Goal: Find specific page/section: Find specific page/section

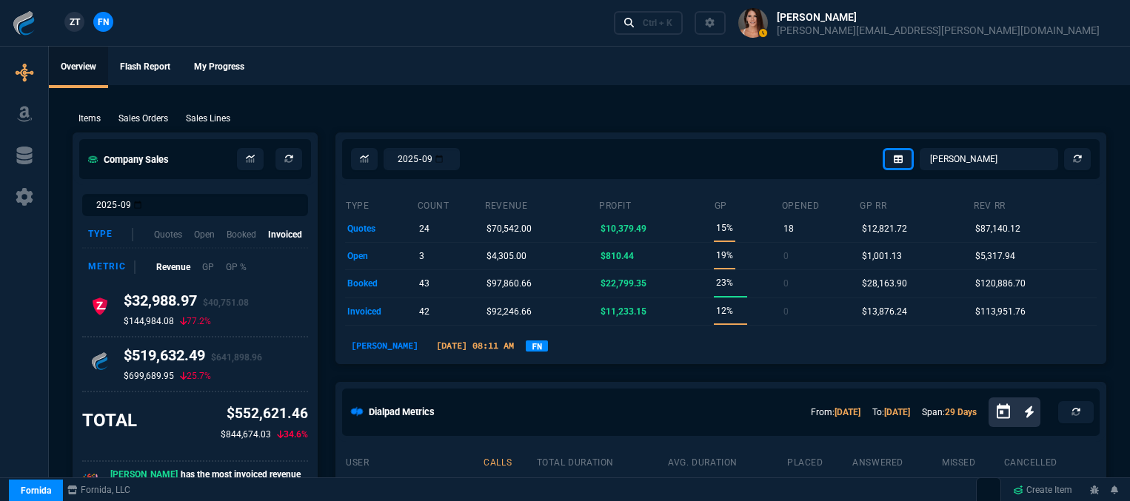
select select "12: [PERSON_NAME]"
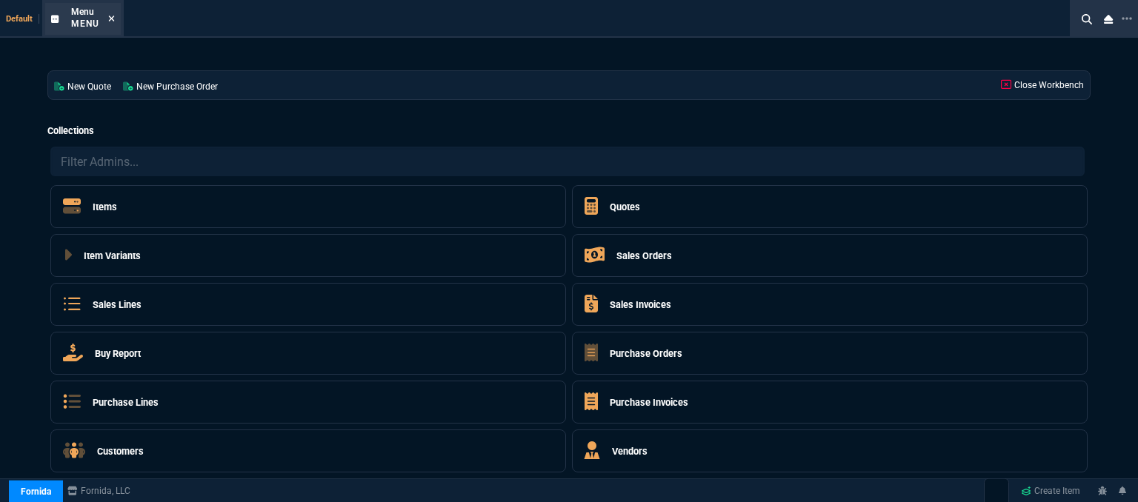
click at [113, 19] on icon at bounding box center [111, 18] width 7 height 9
click at [106, 16] on div "Menu Menu" at bounding box center [93, 19] width 44 height 26
click at [109, 20] on icon at bounding box center [112, 19] width 6 height 6
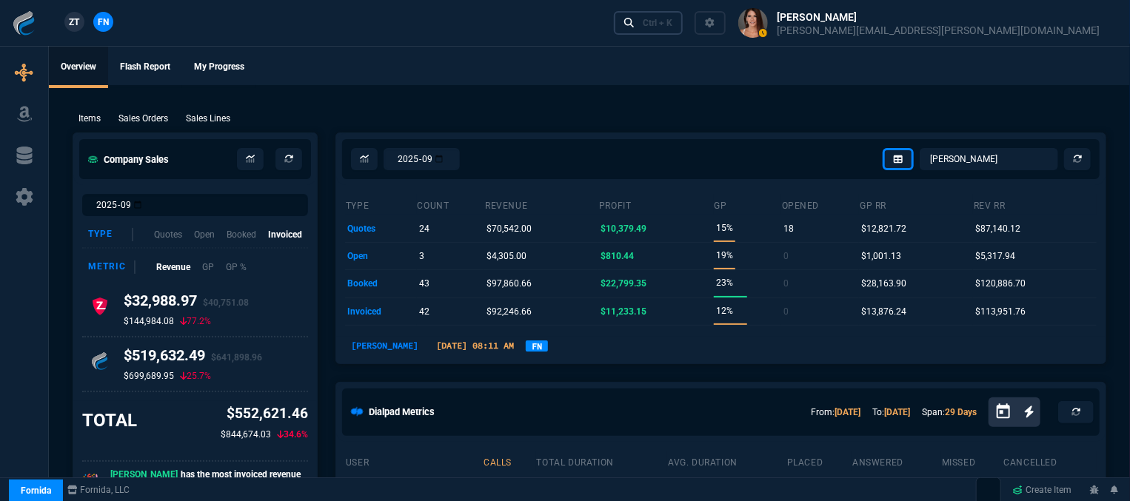
click at [673, 24] on div "Ctrl + K" at bounding box center [658, 23] width 30 height 12
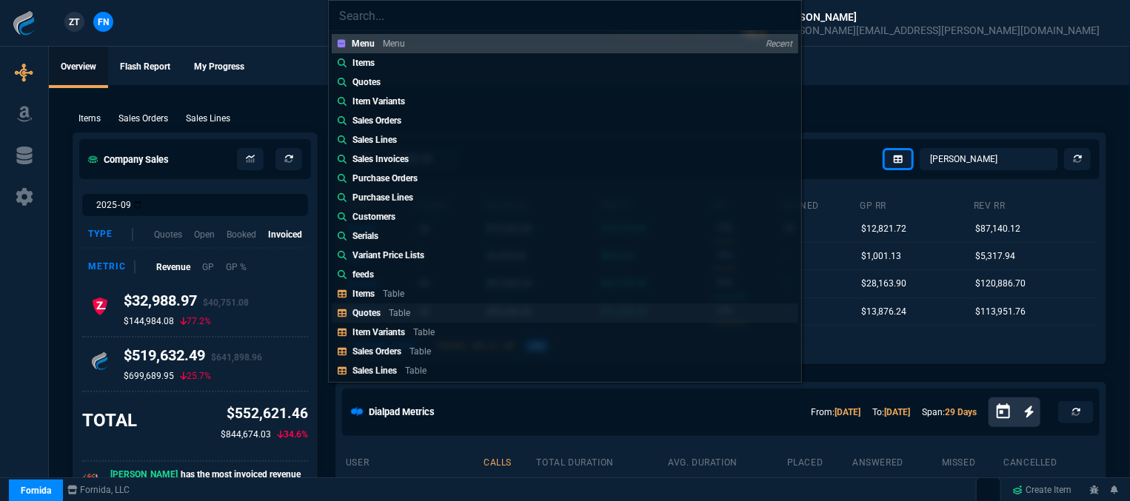
click at [406, 318] on p "Table" at bounding box center [399, 313] width 21 height 10
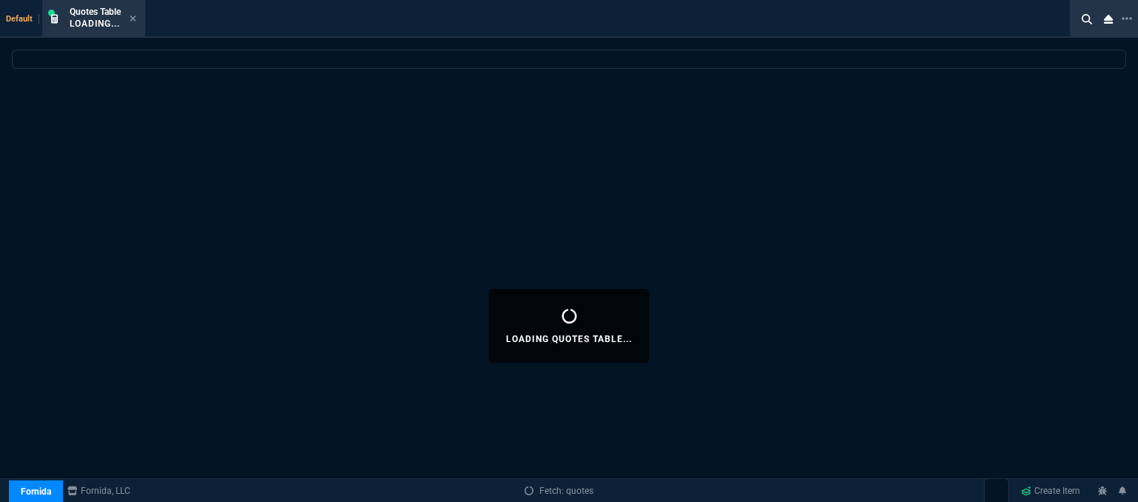
select select
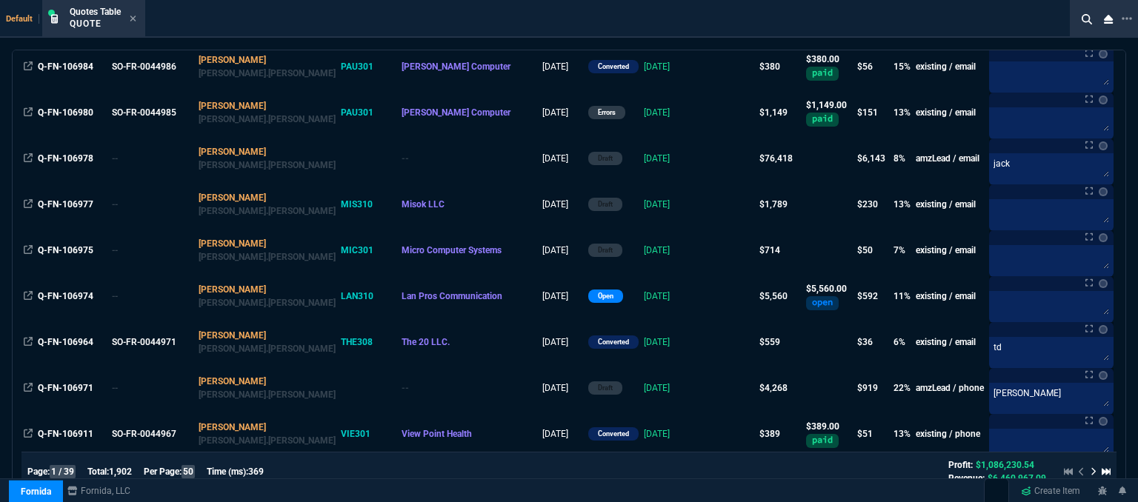
scroll to position [222, 0]
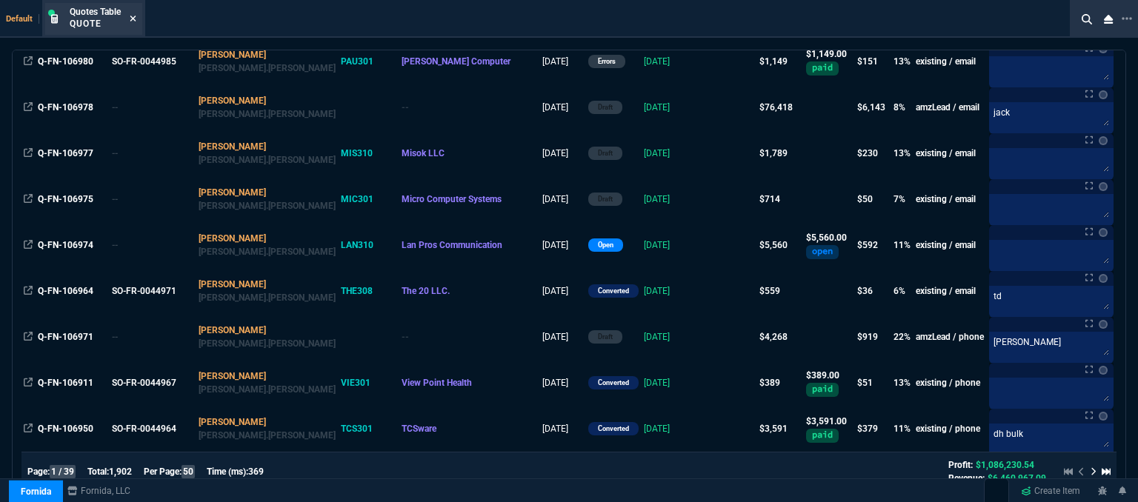
click at [136, 23] on fa-icon at bounding box center [133, 19] width 7 height 10
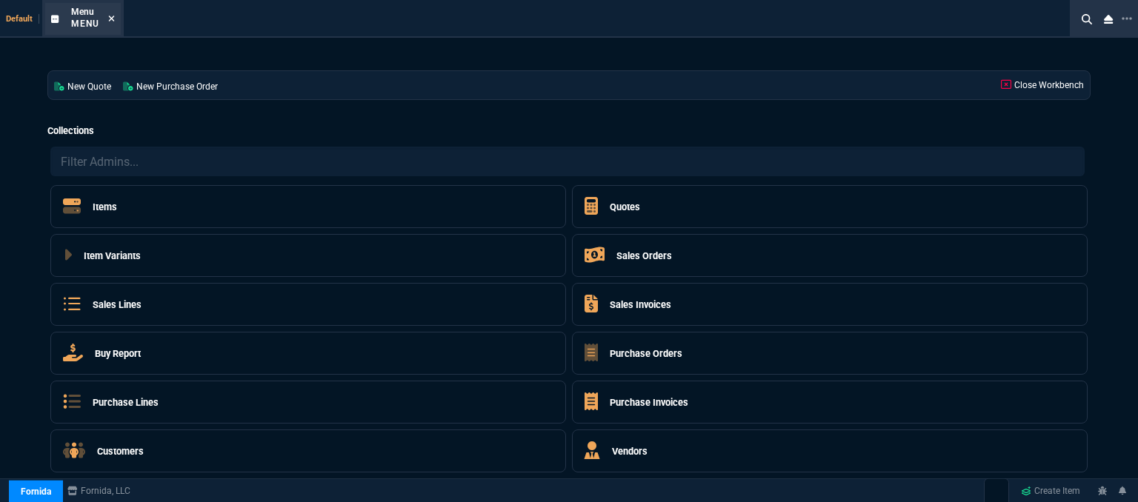
click at [110, 20] on icon at bounding box center [111, 18] width 7 height 9
click at [113, 21] on icon at bounding box center [111, 18] width 7 height 9
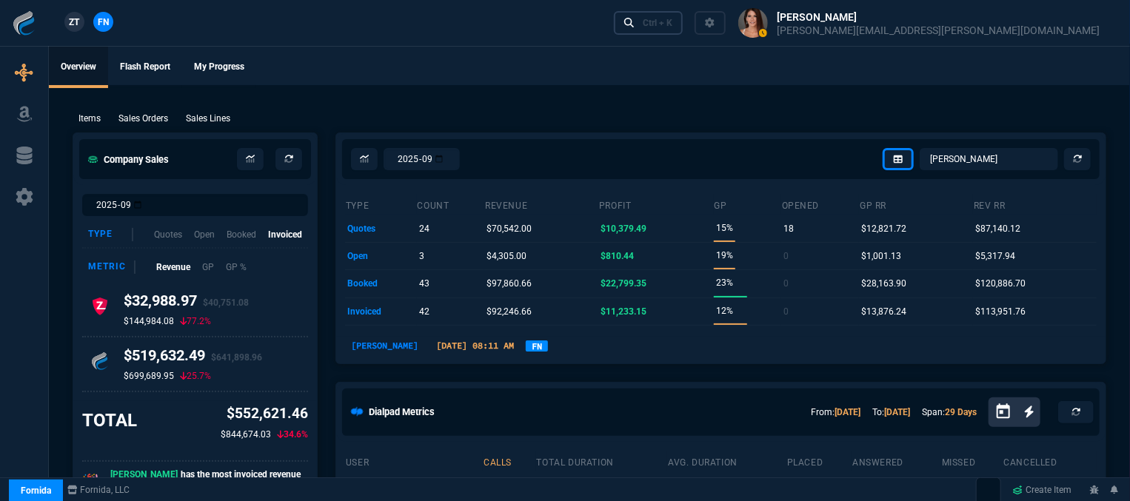
click at [673, 26] on div "Ctrl + K" at bounding box center [658, 23] width 30 height 12
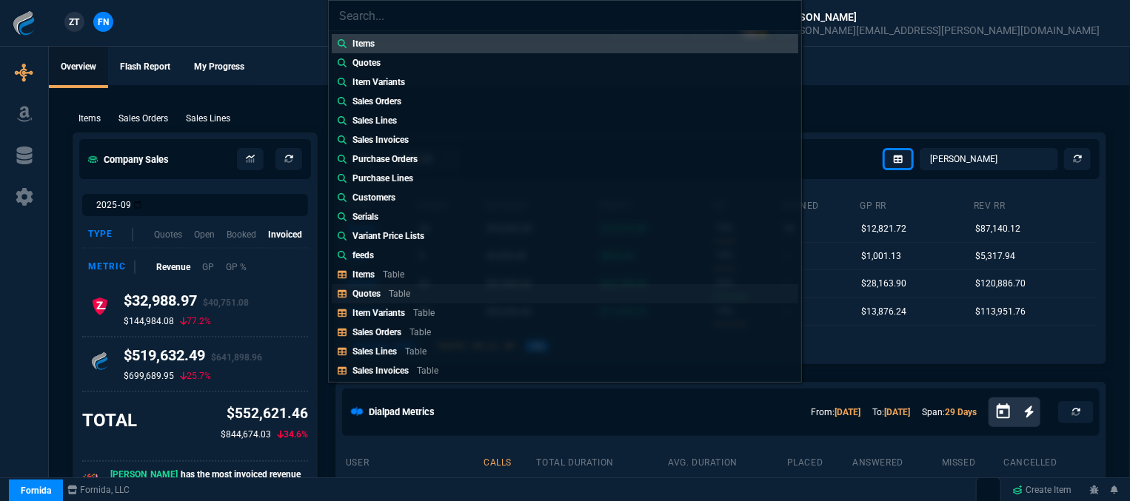
click at [441, 299] on link "Quotes Table" at bounding box center [565, 293] width 467 height 19
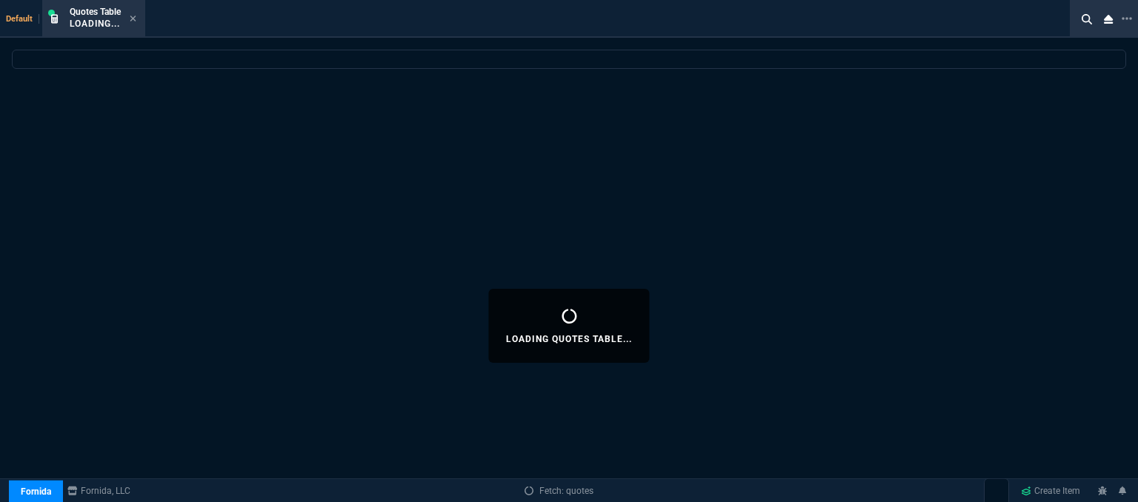
select select
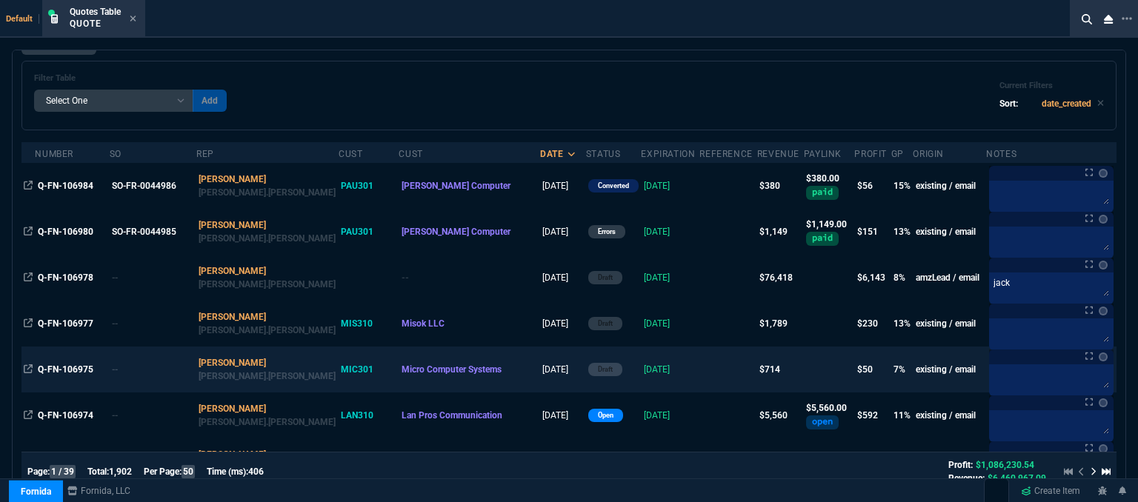
scroll to position [0, 0]
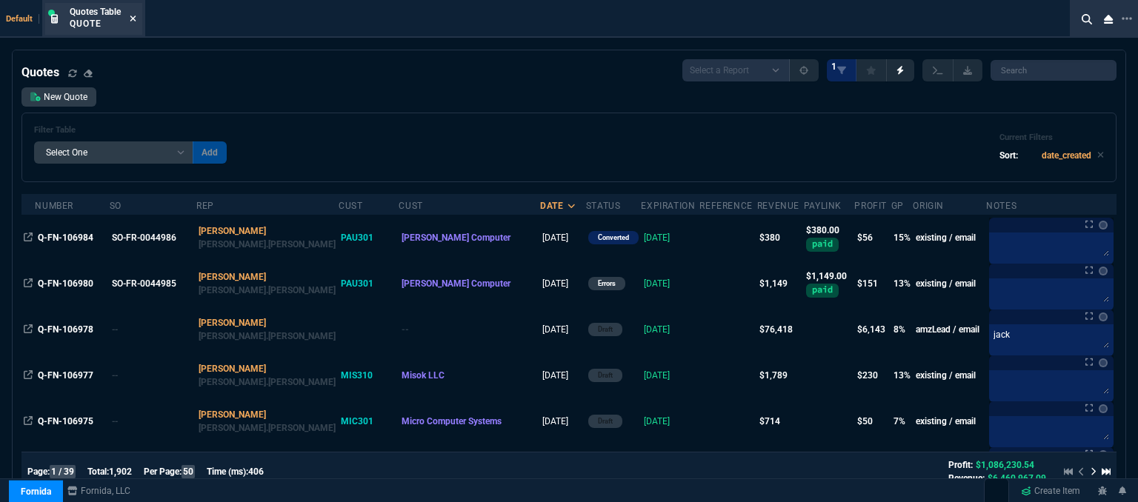
click at [135, 20] on icon at bounding box center [133, 18] width 7 height 9
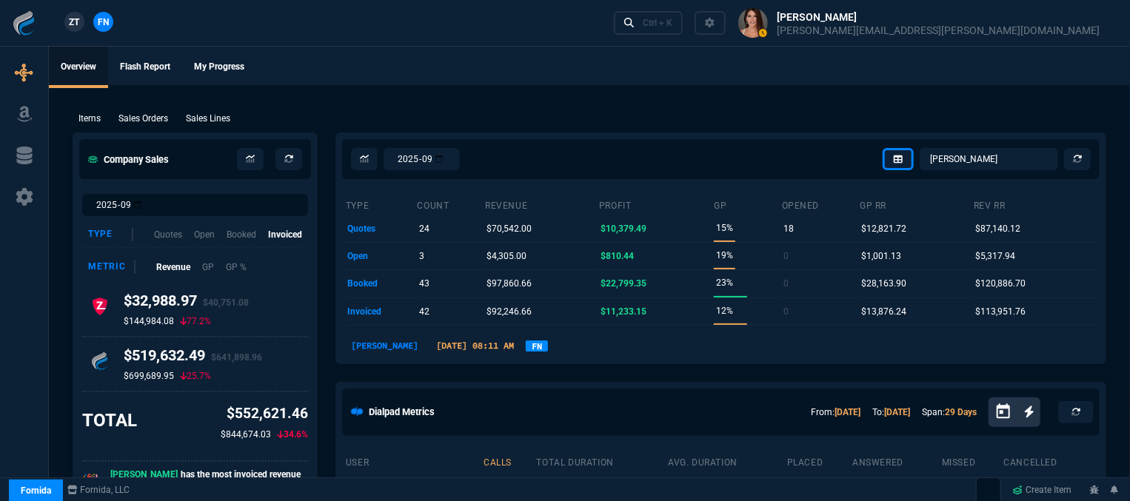
click at [576, 81] on ul "Overview Flash Report My Progress" at bounding box center [589, 66] width 1081 height 39
click at [139, 119] on p "Sales Orders" at bounding box center [144, 118] width 50 height 13
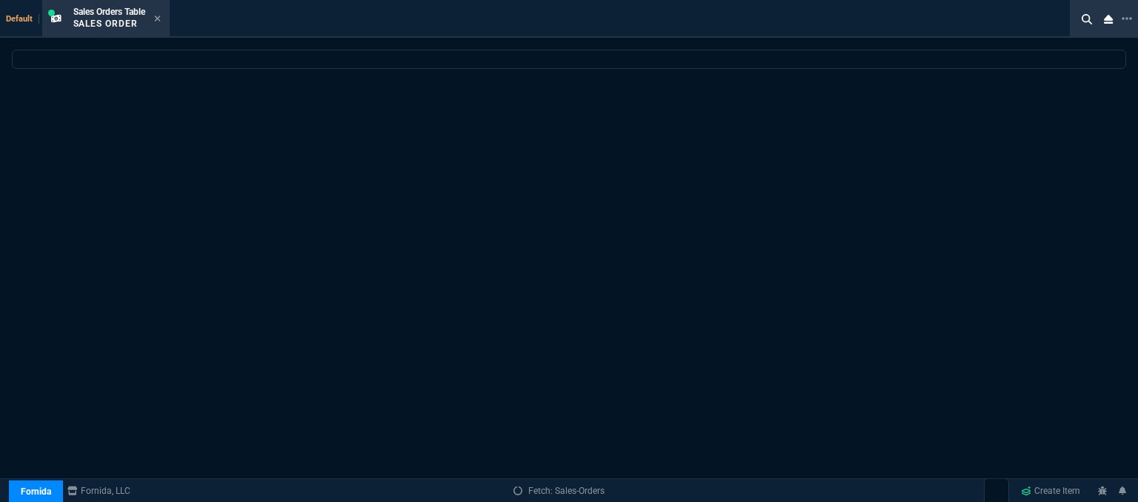
select select
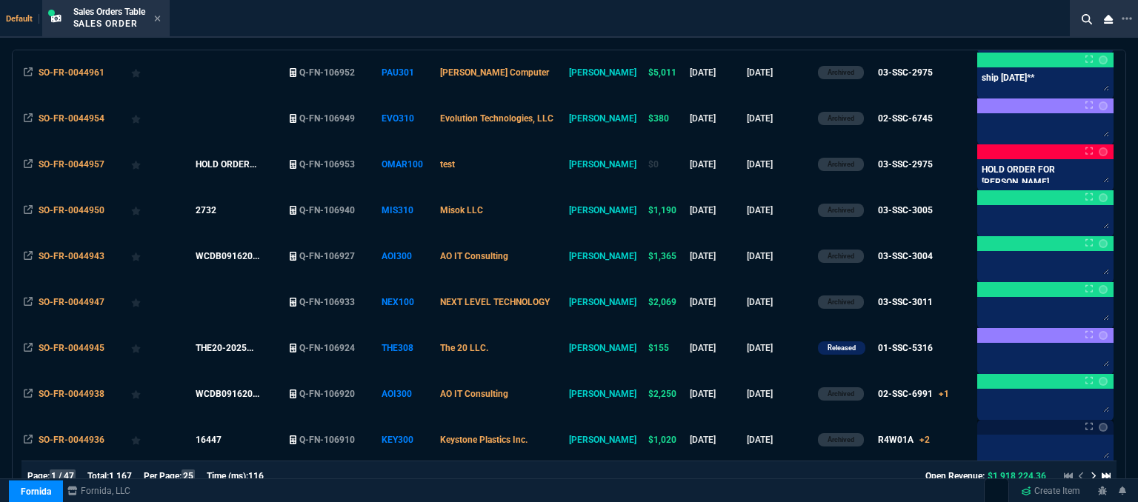
scroll to position [444, 0]
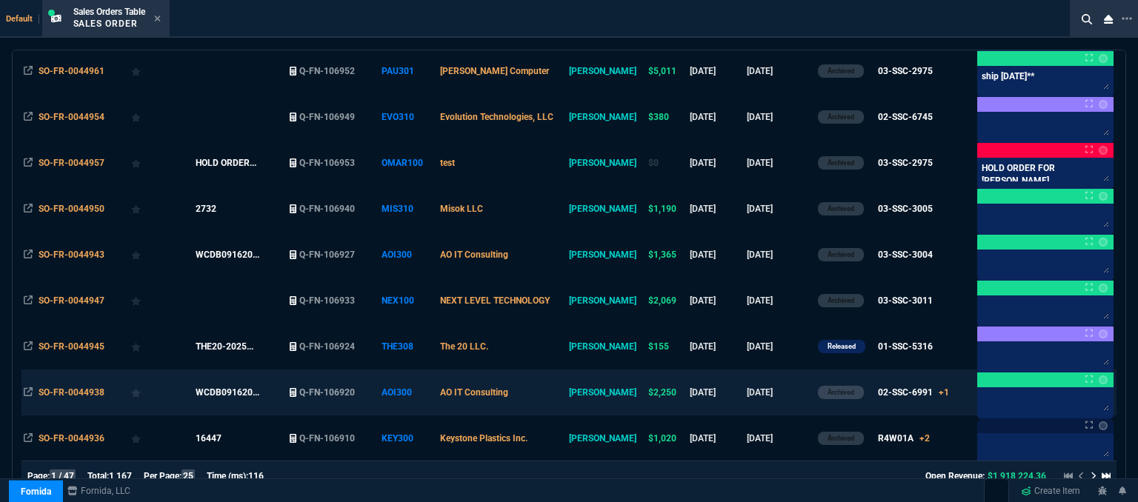
click at [567, 395] on td "AO IT Consulting" at bounding box center [502, 393] width 129 height 46
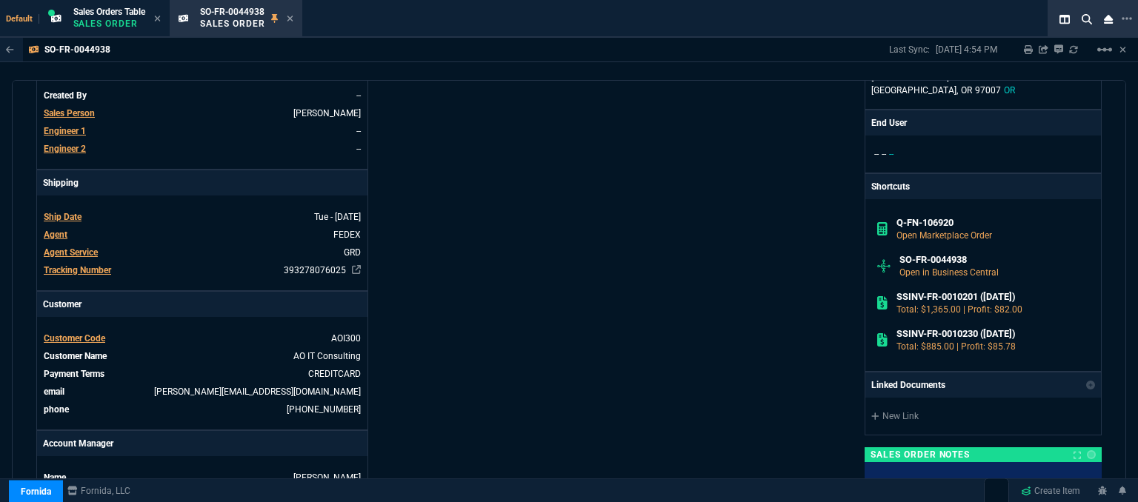
scroll to position [0, 0]
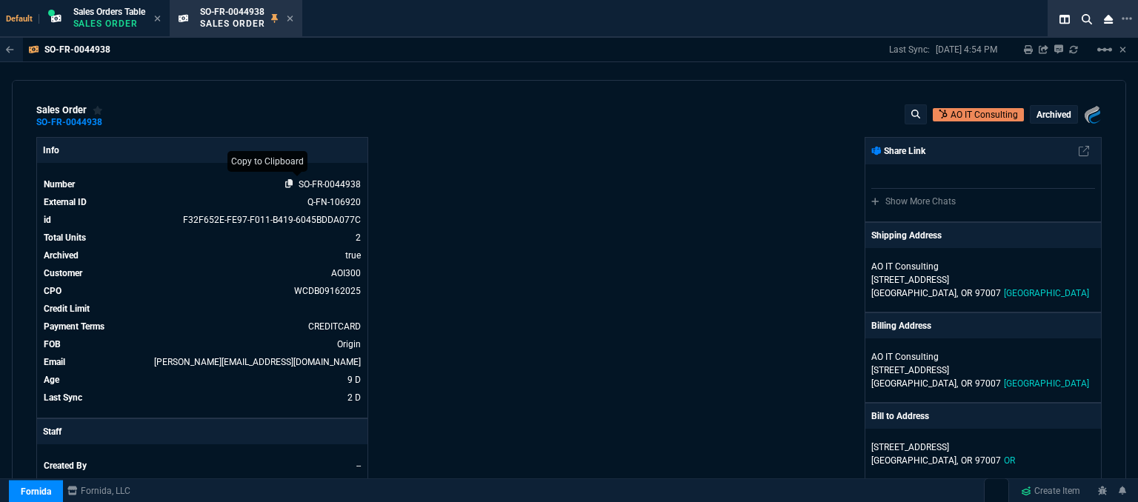
click at [286, 184] on icon at bounding box center [289, 183] width 8 height 9
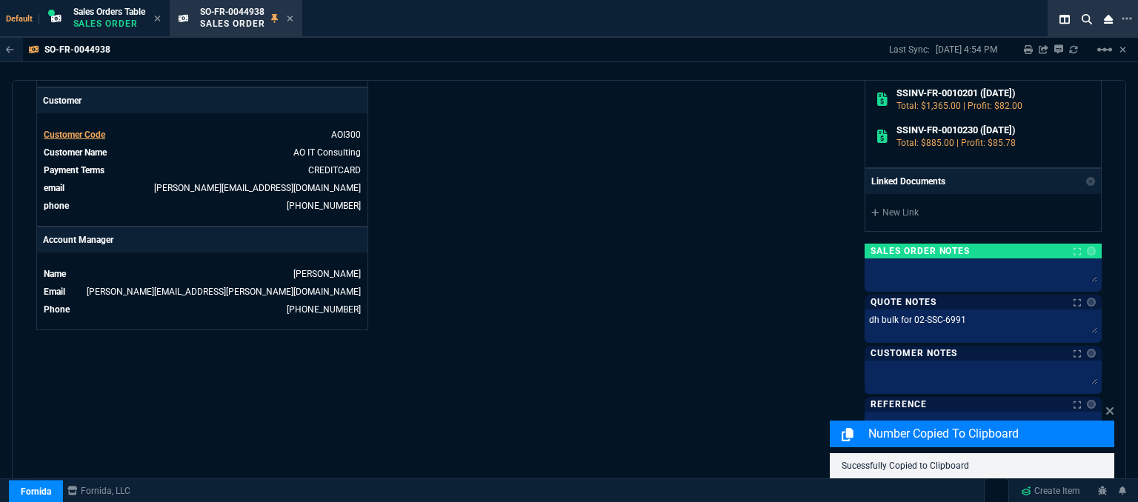
scroll to position [667, 0]
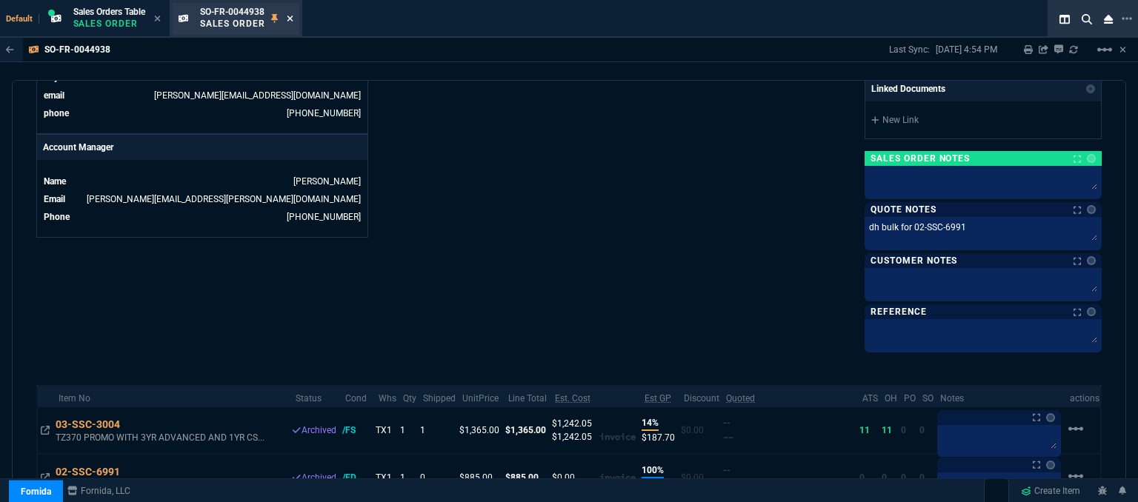
click at [293, 20] on icon at bounding box center [290, 18] width 7 height 9
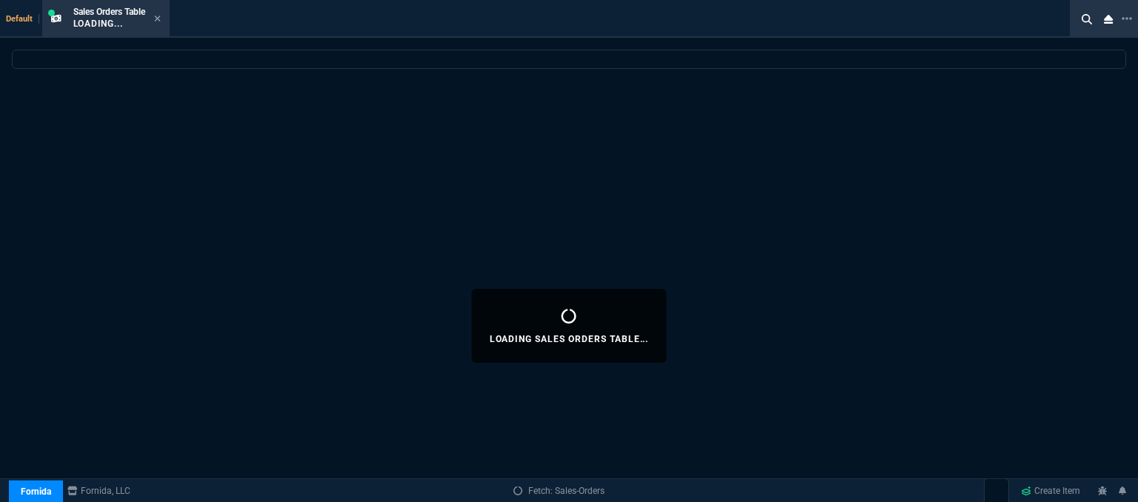
select select
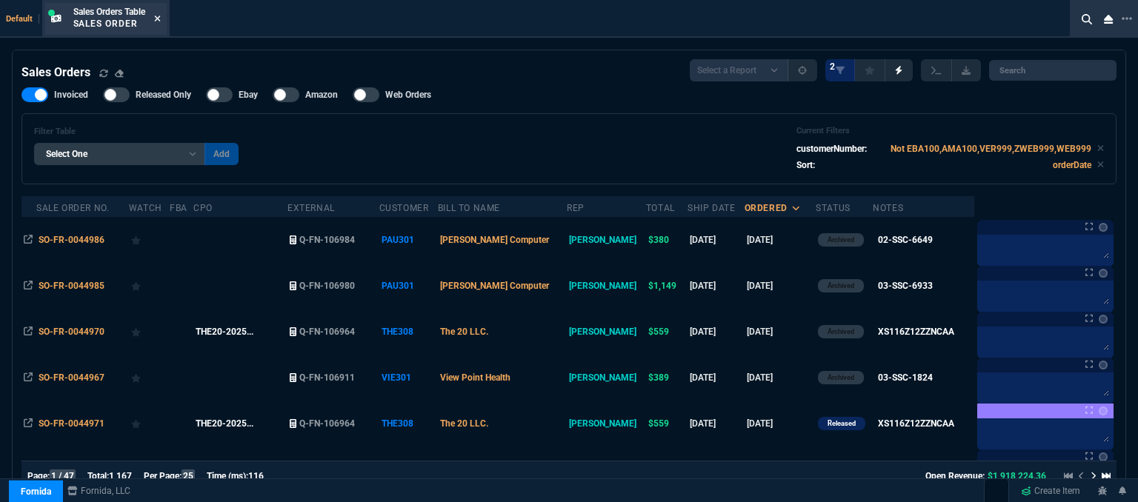
click at [159, 19] on icon at bounding box center [157, 19] width 6 height 6
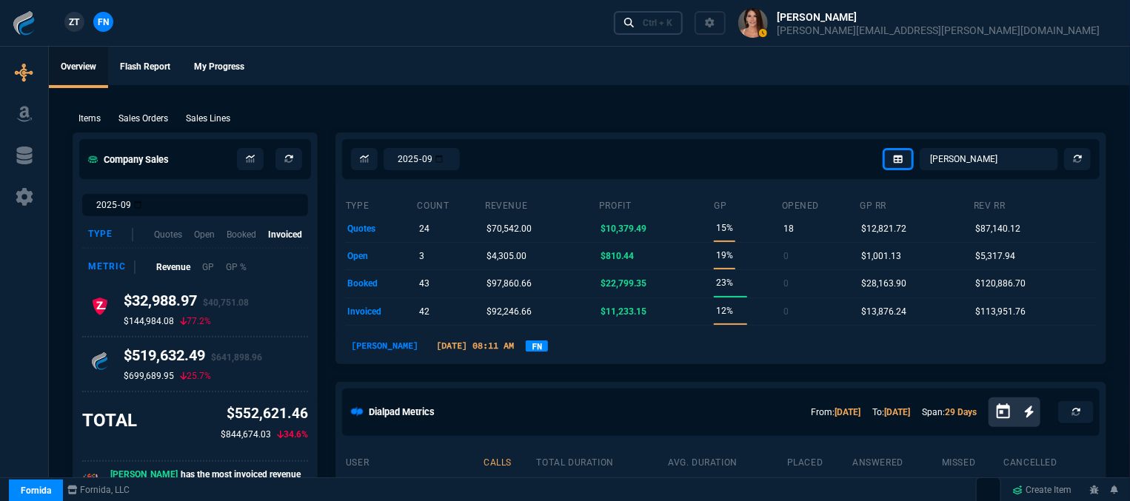
click at [673, 23] on div "Ctrl + K" at bounding box center [658, 23] width 30 height 12
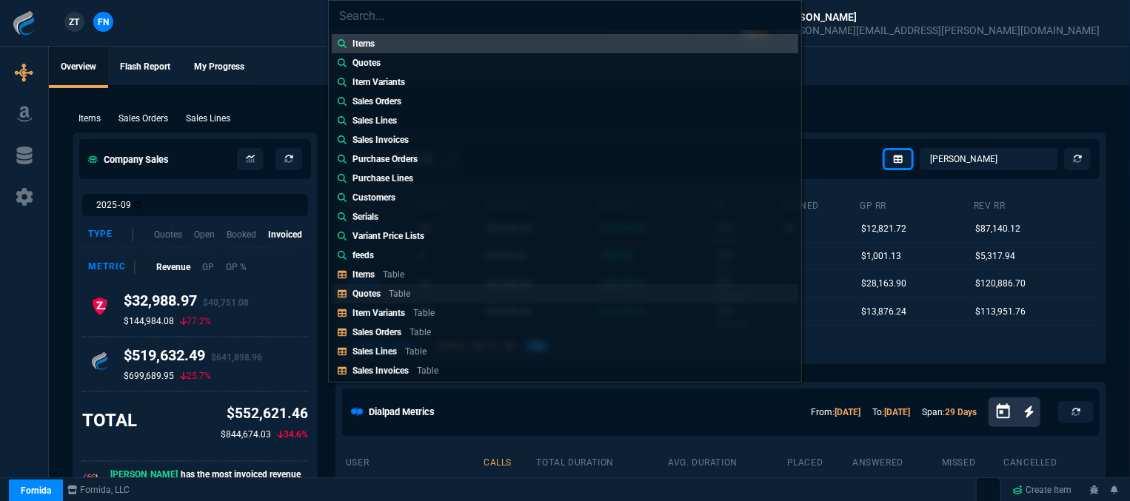
click at [413, 294] on div "Quotes Table" at bounding box center [385, 293] width 64 height 13
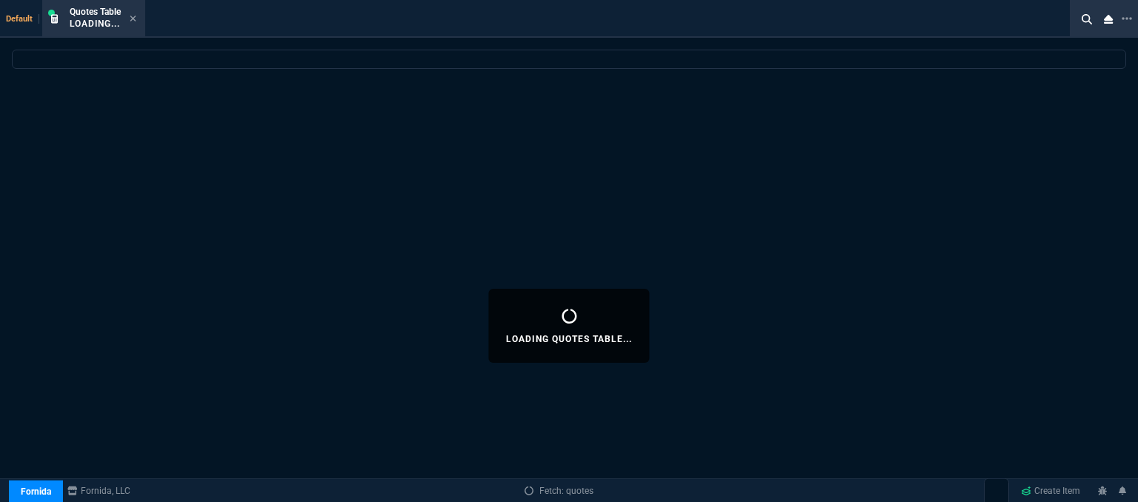
select select
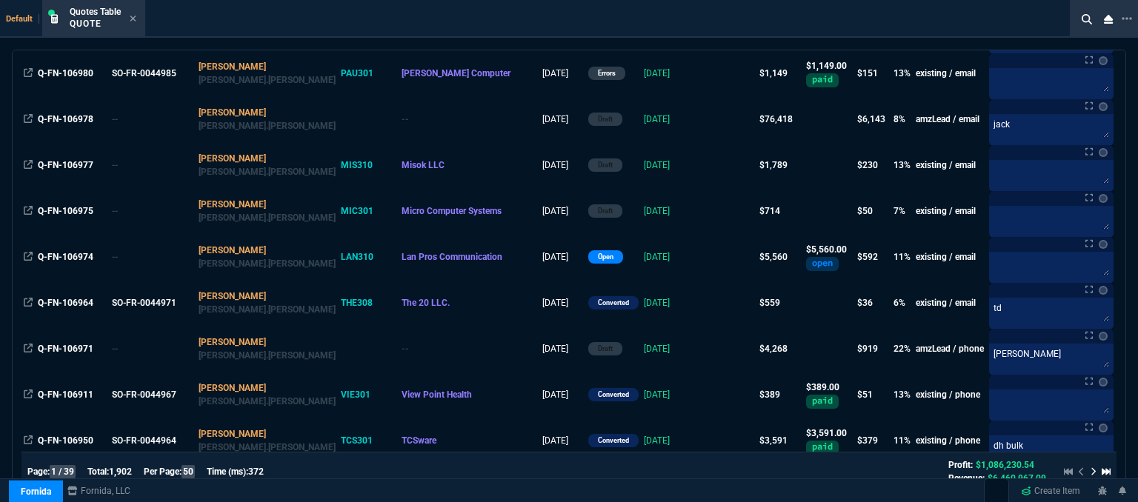
scroll to position [222, 0]
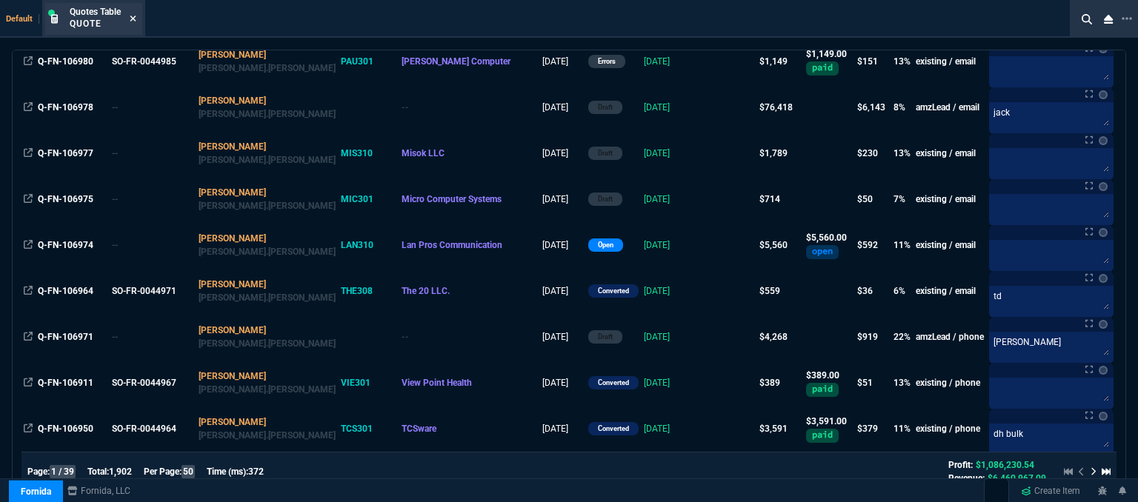
click at [136, 19] on icon at bounding box center [133, 18] width 7 height 9
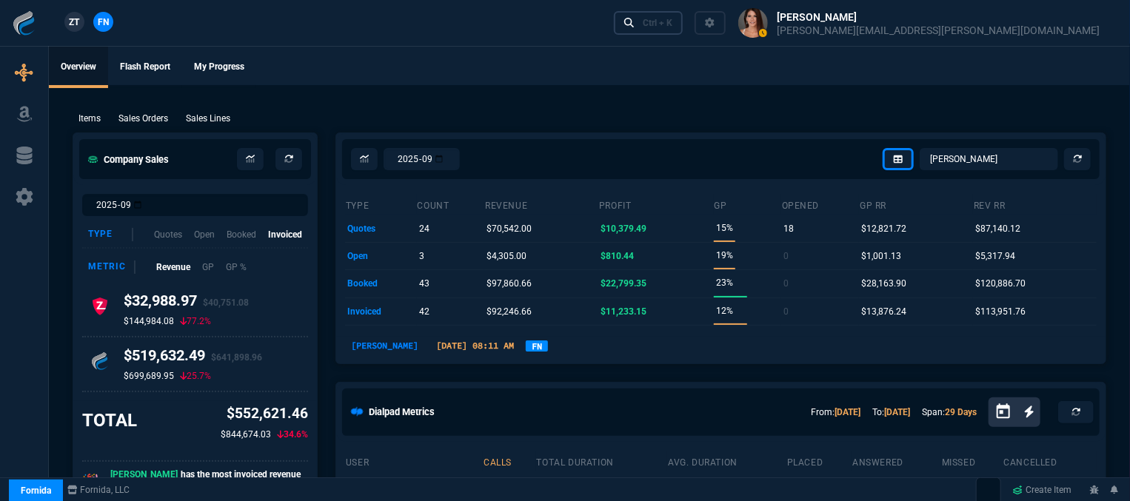
click at [673, 18] on div "Ctrl + K" at bounding box center [658, 23] width 30 height 12
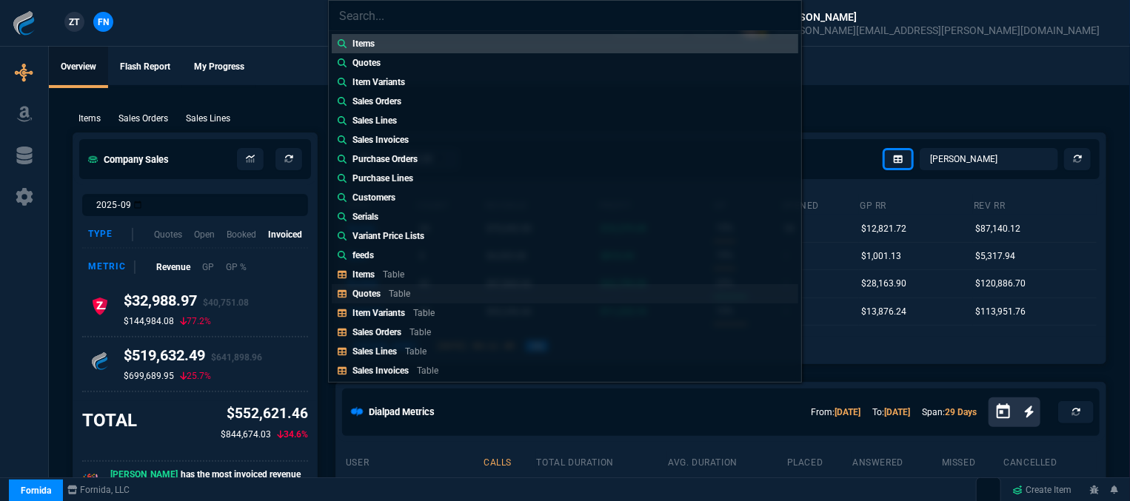
click at [489, 301] on link "Quotes Table" at bounding box center [565, 293] width 467 height 19
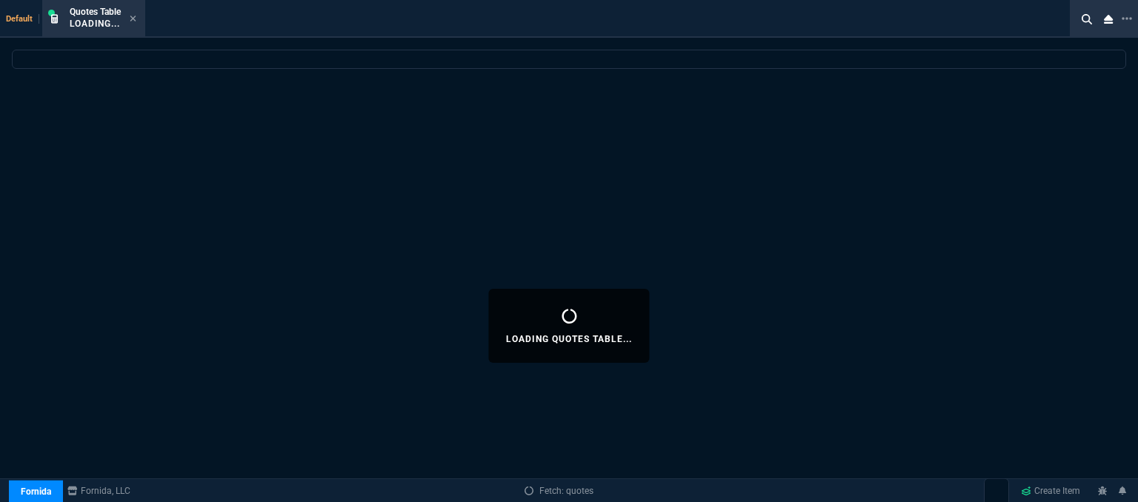
select select
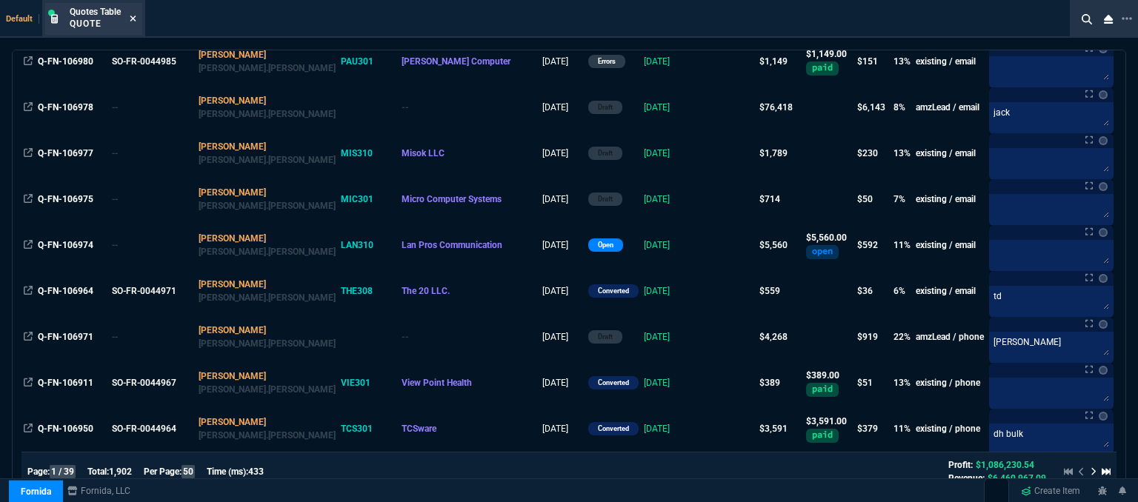
click at [134, 19] on icon at bounding box center [133, 19] width 6 height 6
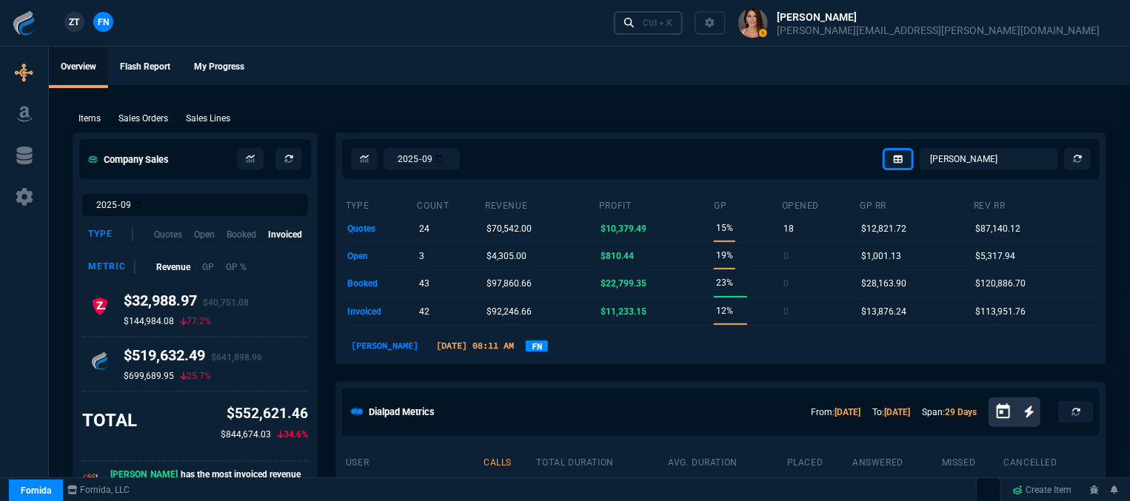
click at [673, 26] on div "Ctrl + K" at bounding box center [658, 23] width 30 height 12
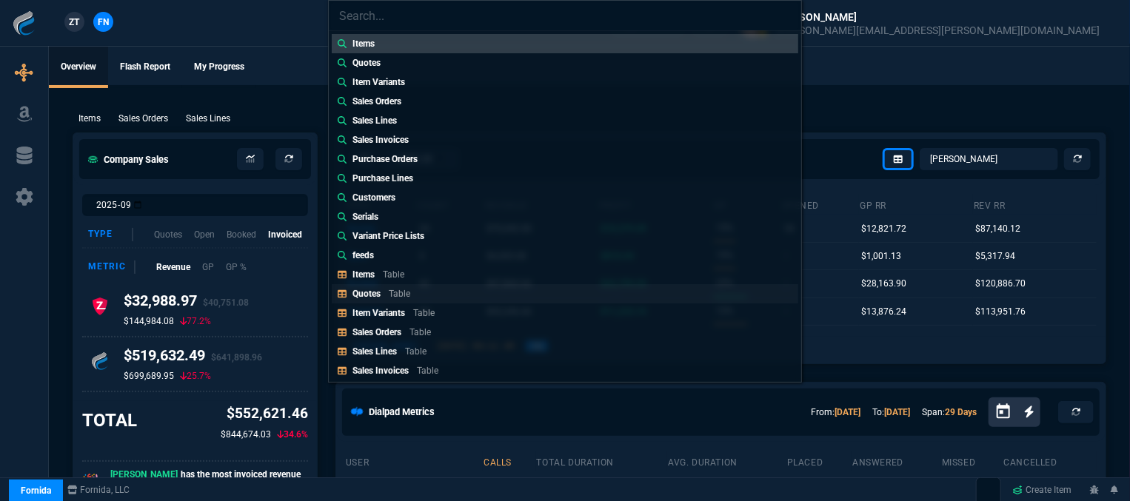
click at [376, 296] on p "Quotes" at bounding box center [367, 294] width 28 height 10
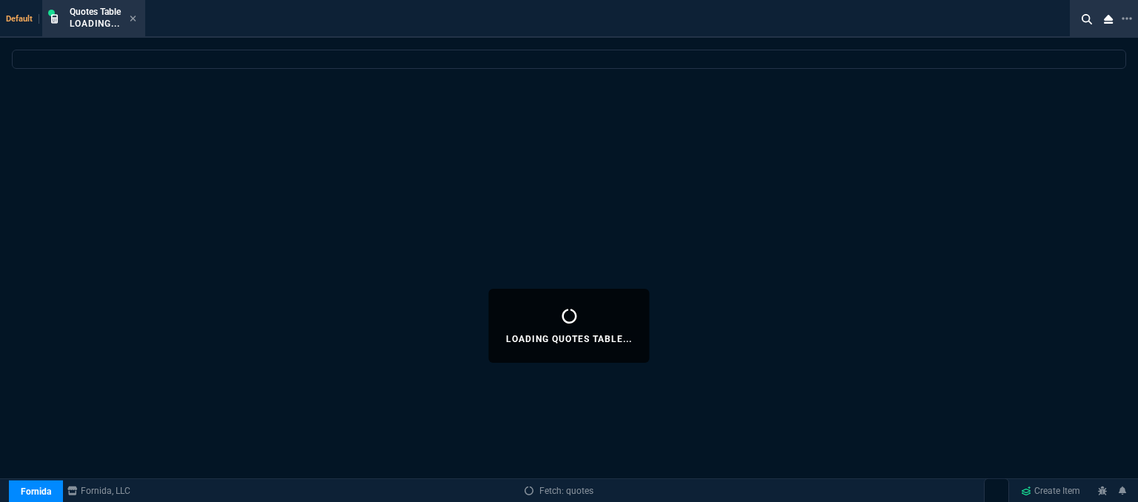
select select
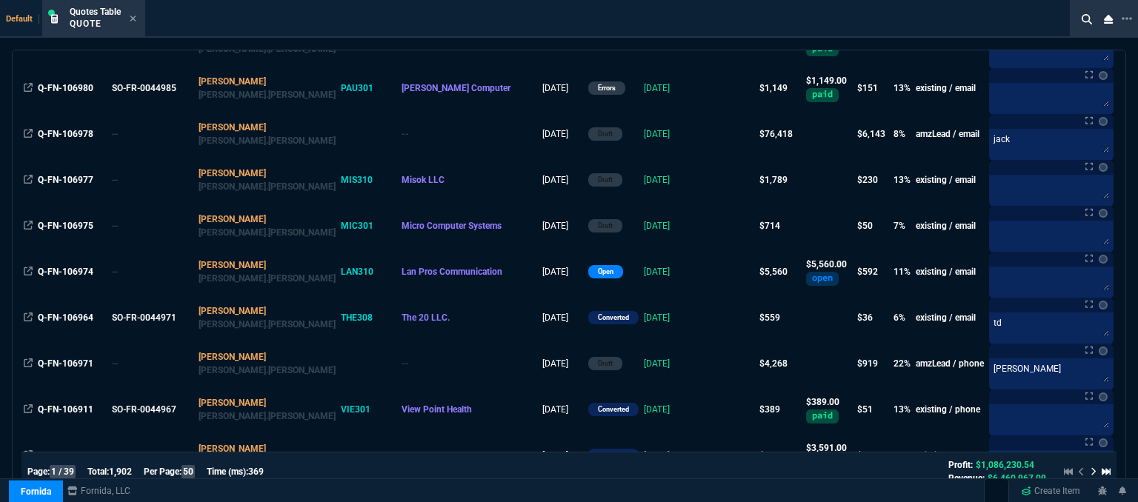
scroll to position [296, 0]
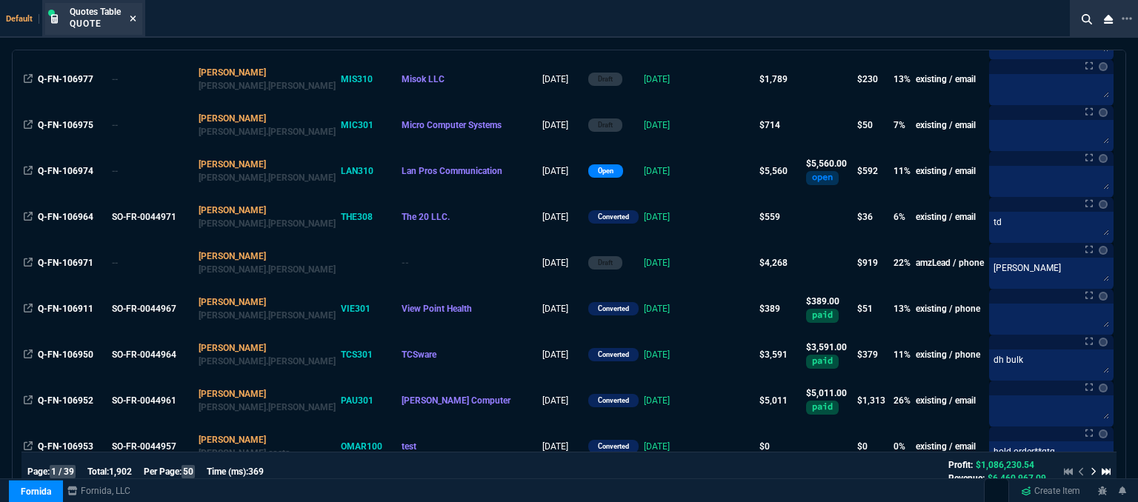
click at [135, 14] on fa-icon at bounding box center [133, 19] width 7 height 10
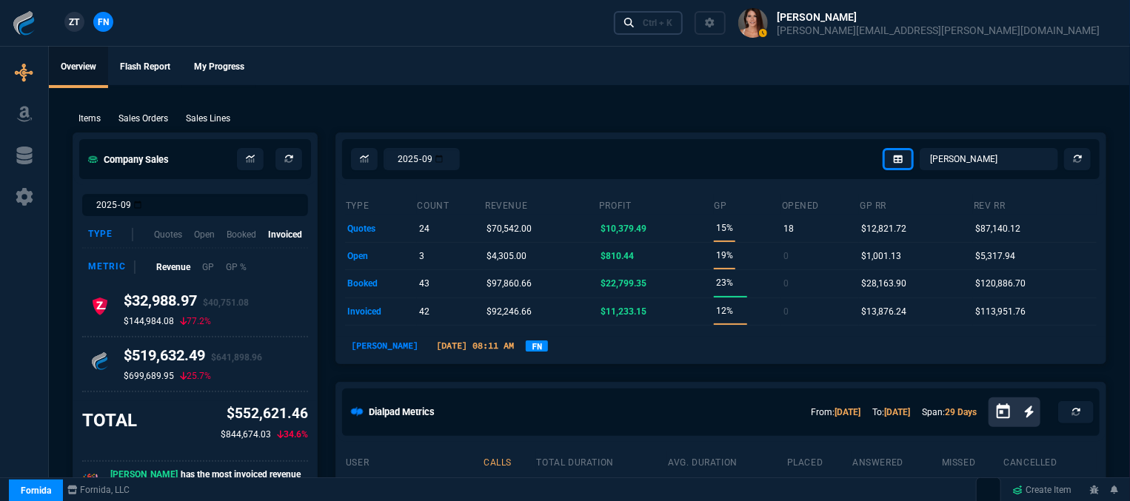
click at [673, 19] on div "Ctrl + K" at bounding box center [658, 23] width 30 height 12
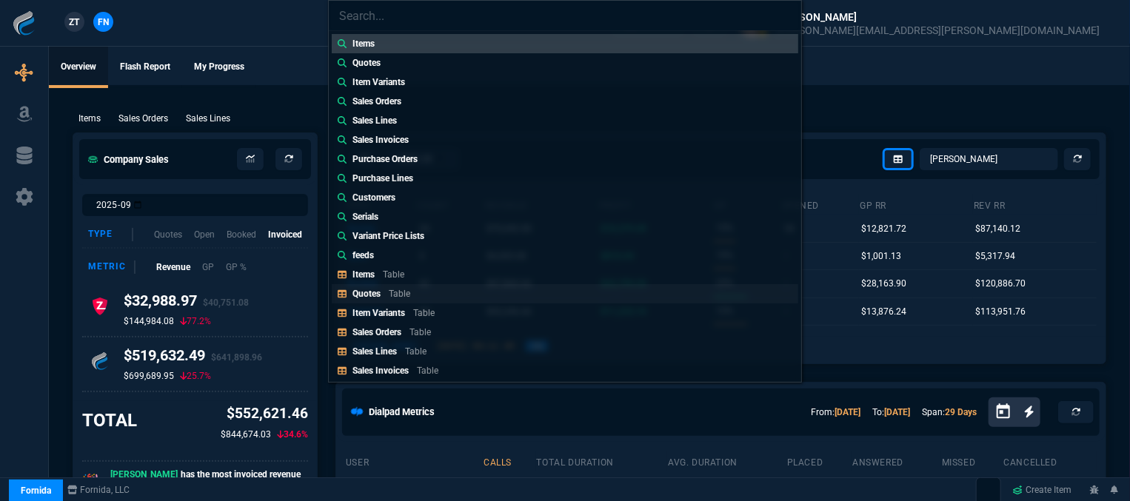
click at [450, 296] on link "Quotes Table" at bounding box center [565, 293] width 467 height 19
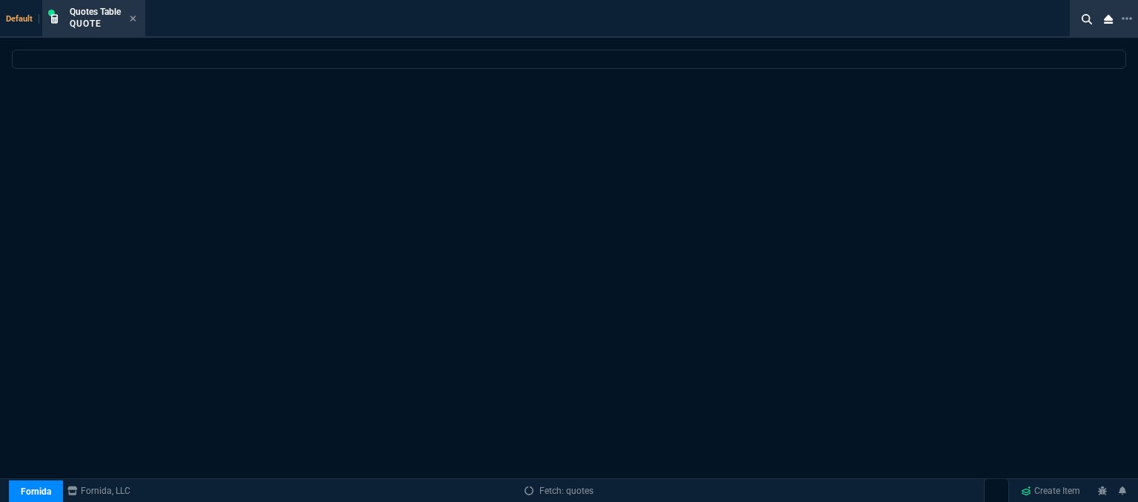
select select
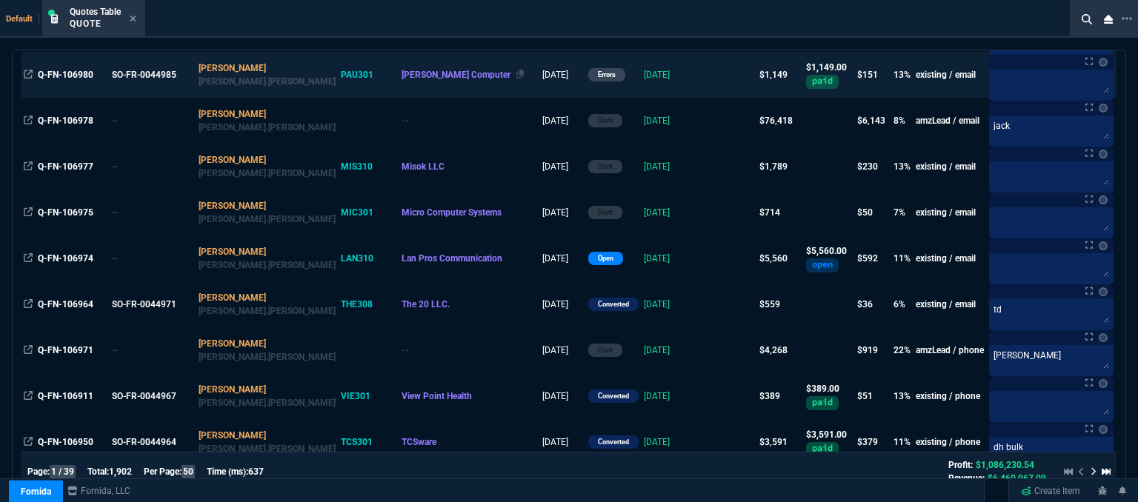
scroll to position [222, 0]
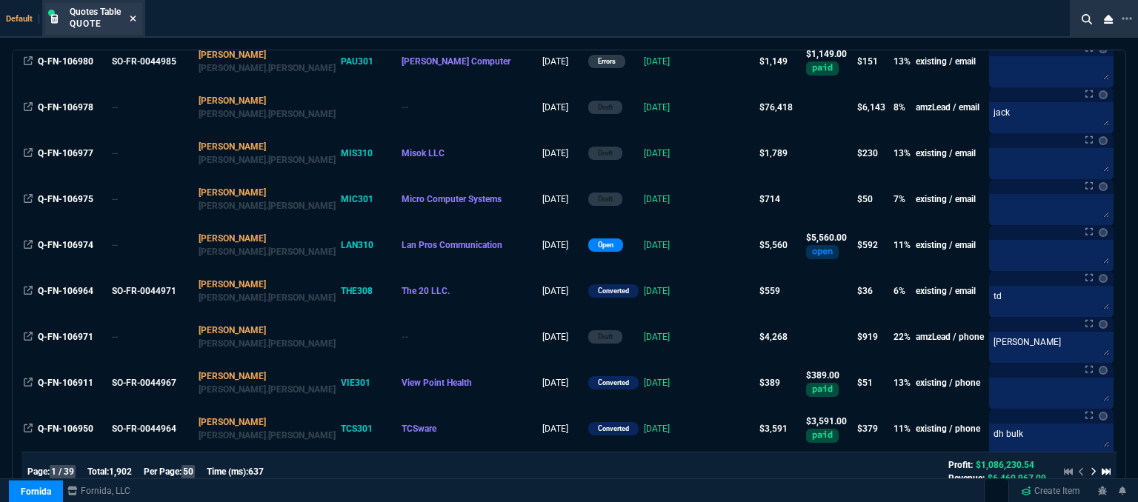
click at [134, 20] on icon at bounding box center [133, 18] width 7 height 9
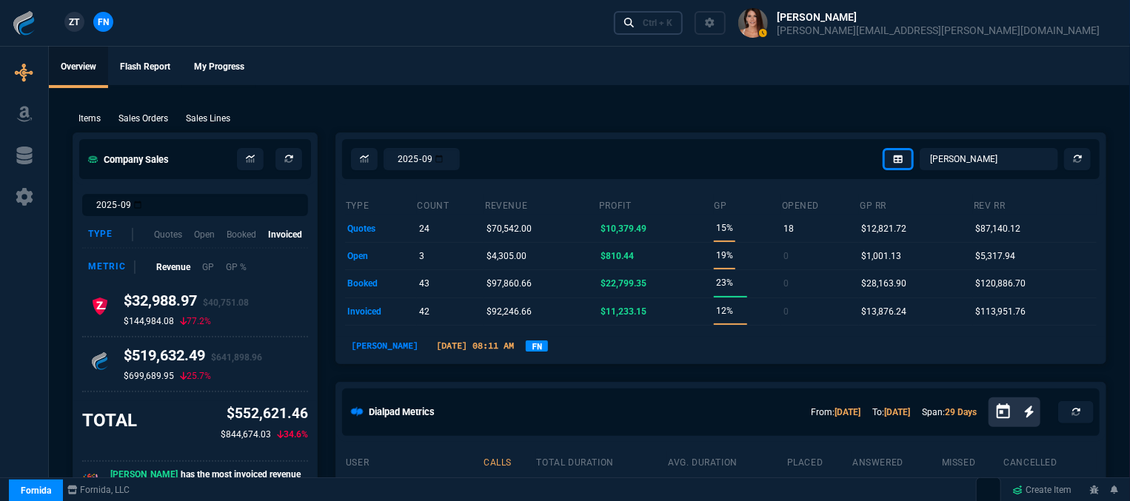
click at [673, 21] on div "Ctrl + K" at bounding box center [658, 23] width 30 height 12
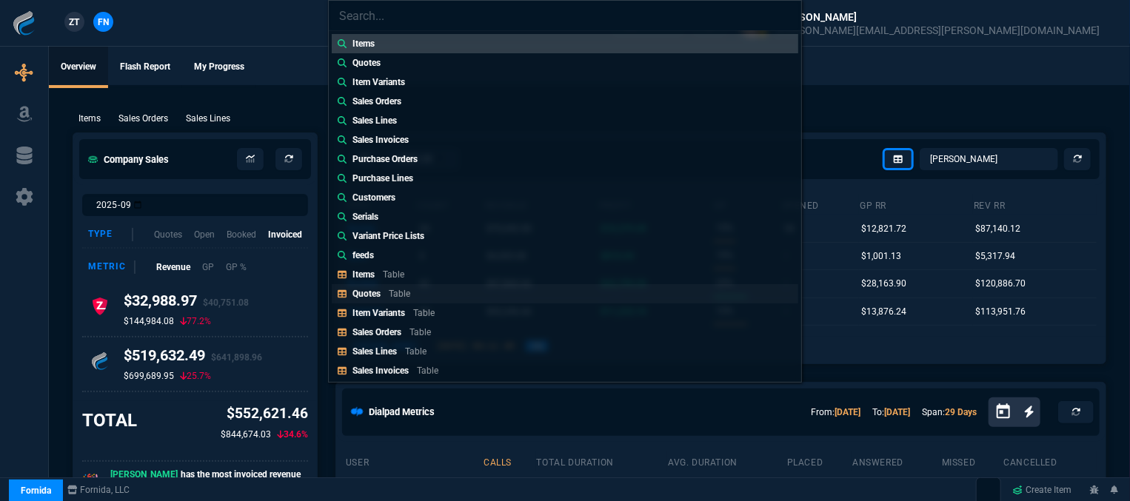
click at [422, 295] on link "Quotes Table" at bounding box center [565, 293] width 467 height 19
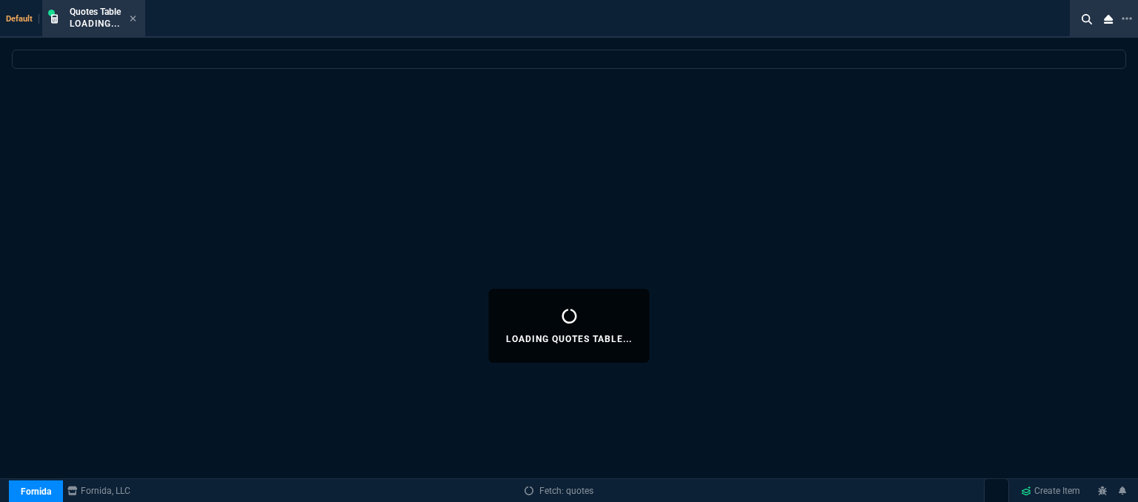
select select
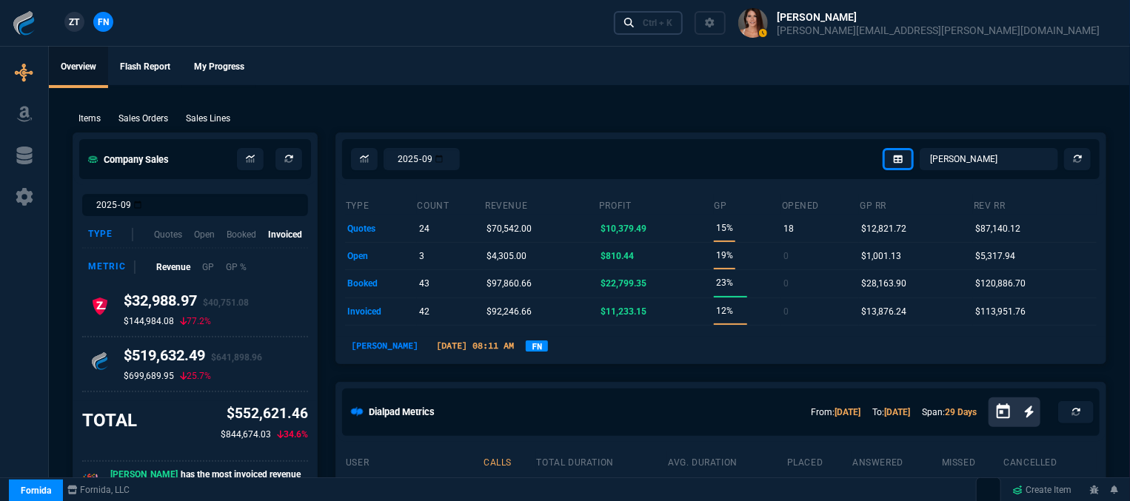
click at [673, 23] on div "Ctrl + K" at bounding box center [658, 23] width 30 height 12
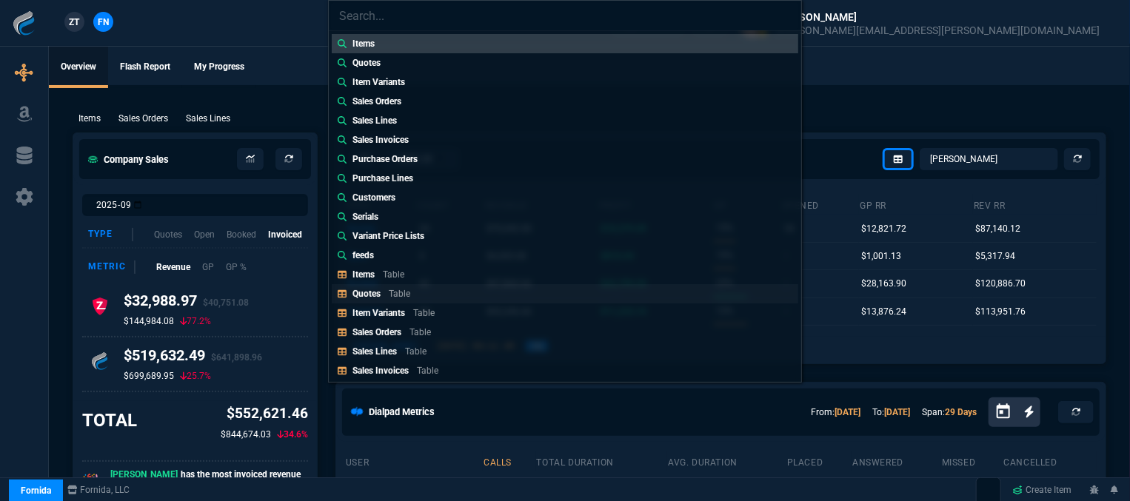
click at [392, 297] on p "Table" at bounding box center [399, 294] width 21 height 10
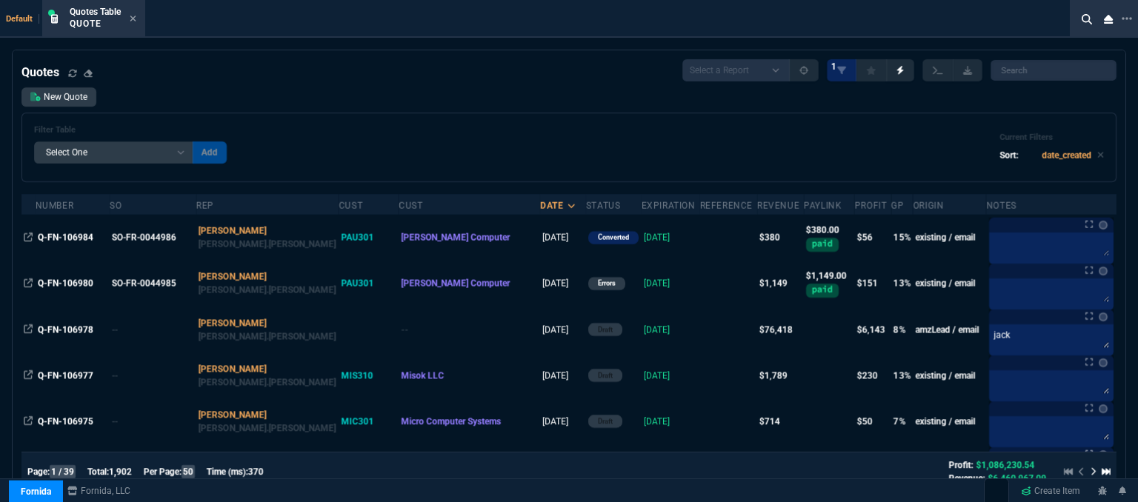
scroll to position [370, 0]
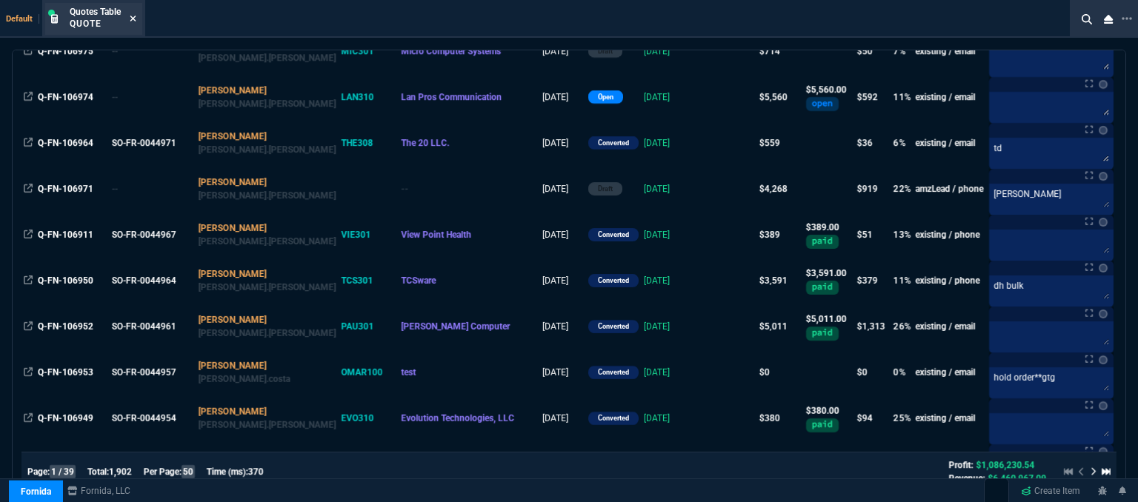
click at [135, 21] on icon at bounding box center [133, 18] width 7 height 9
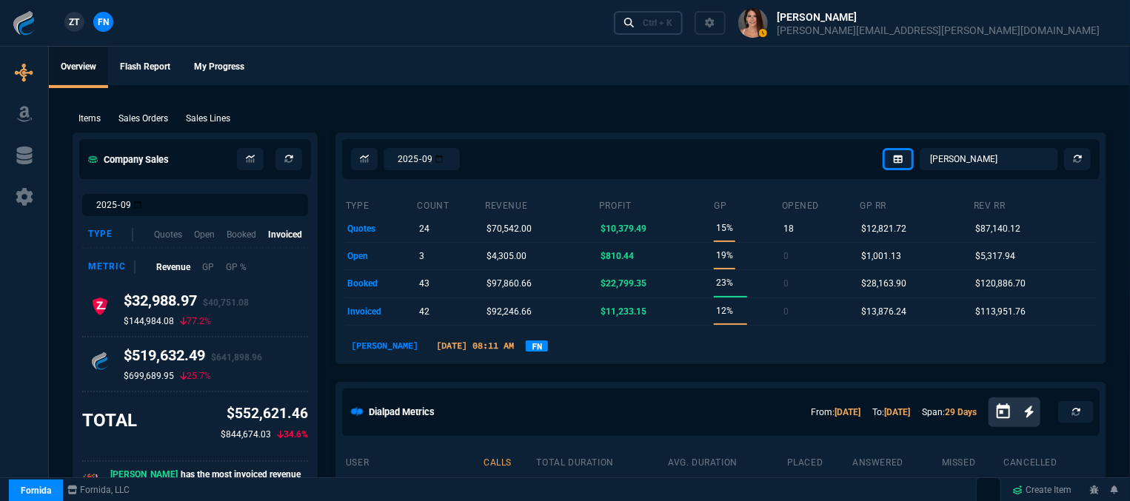
click at [684, 21] on link "Ctrl + K" at bounding box center [649, 22] width 70 height 23
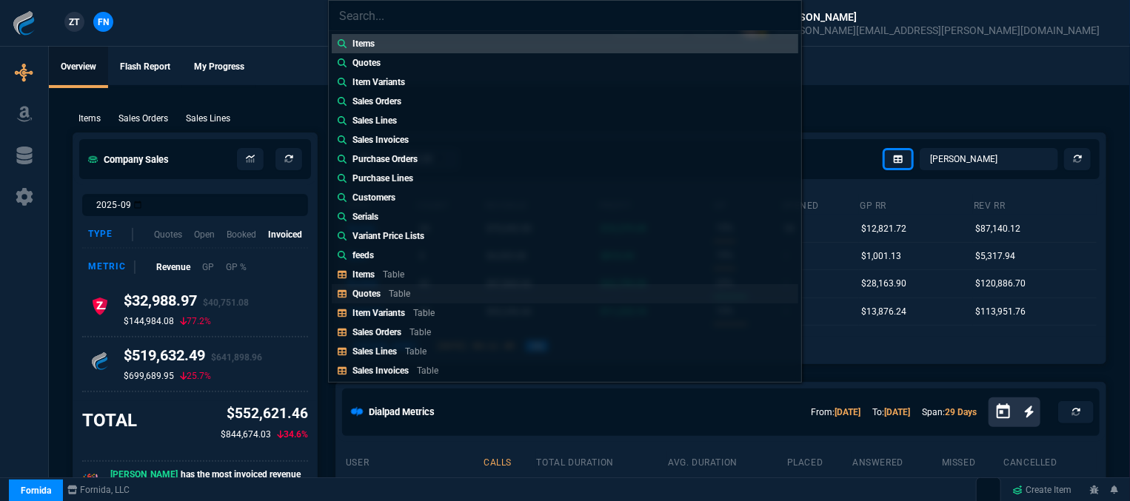
click at [403, 292] on p "Table" at bounding box center [399, 294] width 21 height 10
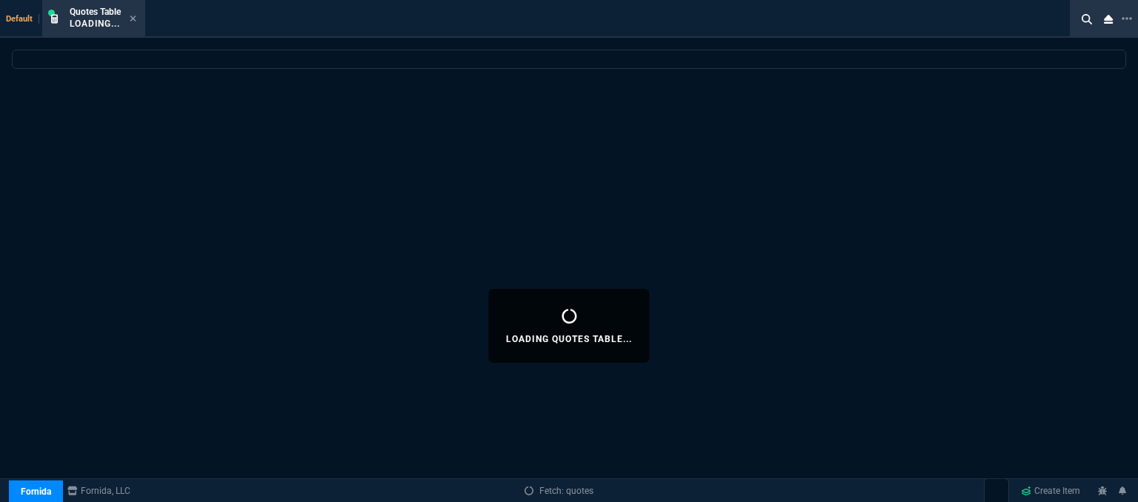
select select
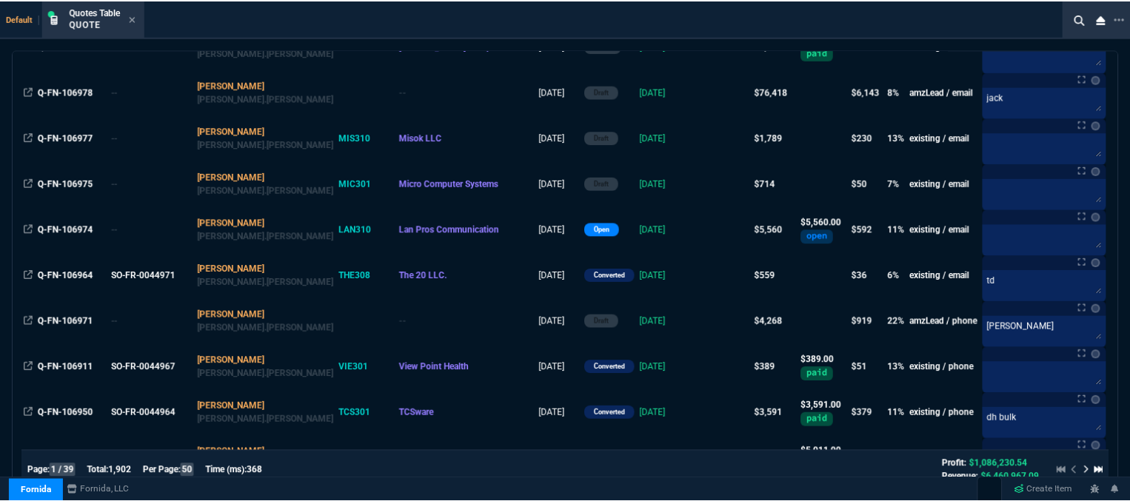
scroll to position [222, 0]
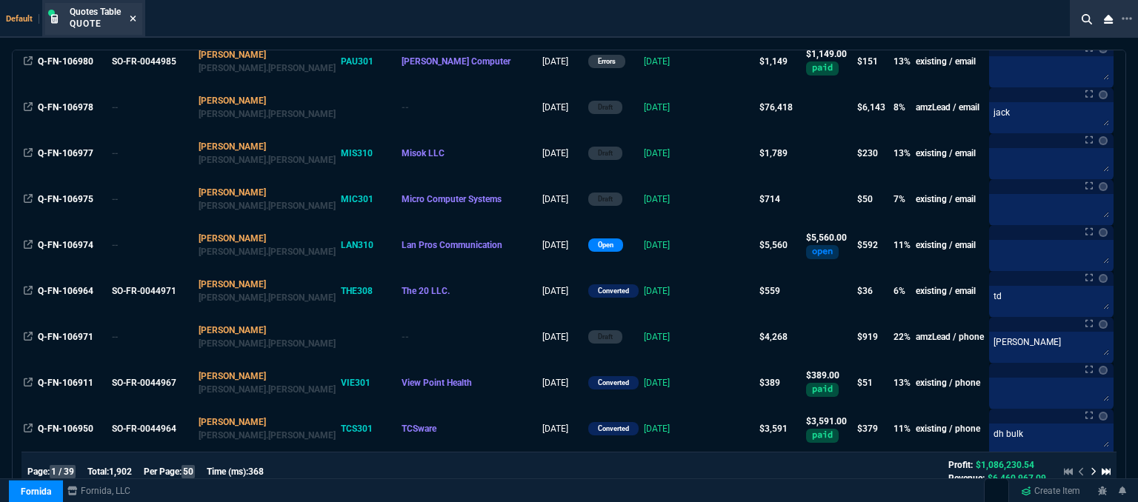
click at [133, 14] on fa-icon at bounding box center [133, 19] width 7 height 10
